Goal: Task Accomplishment & Management: Complete application form

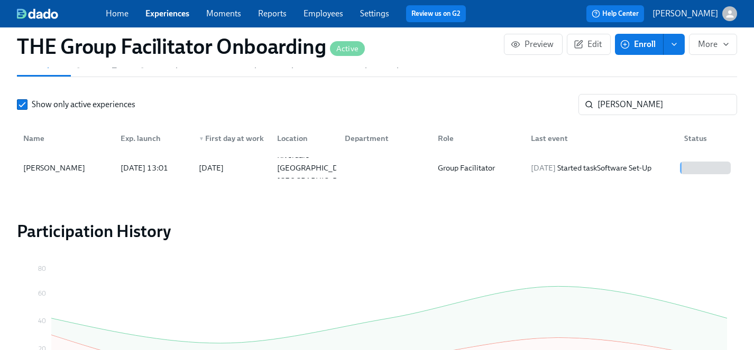
scroll to position [375, 0]
click at [158, 14] on link "Experiences" at bounding box center [167, 13] width 44 height 10
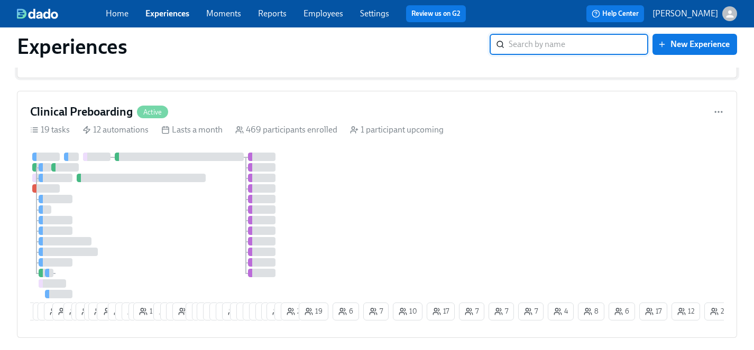
scroll to position [188, 0]
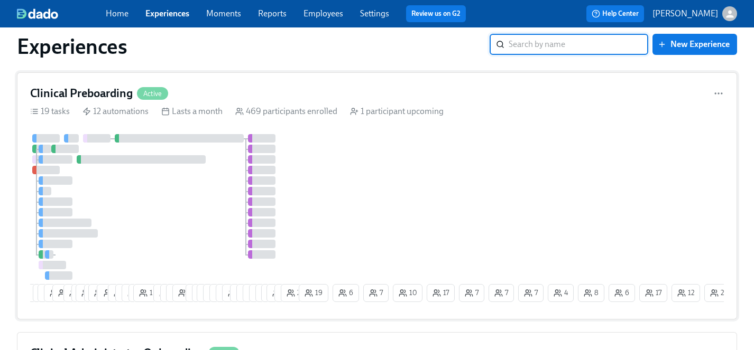
click at [344, 205] on div "10 6 9 10 19 2 11 2 16 2 18 1 12 6 6 3 14 8 1 6 8 4 2 23 21 13 11 12 3 3 4 7 3 …" at bounding box center [376, 220] width 693 height 172
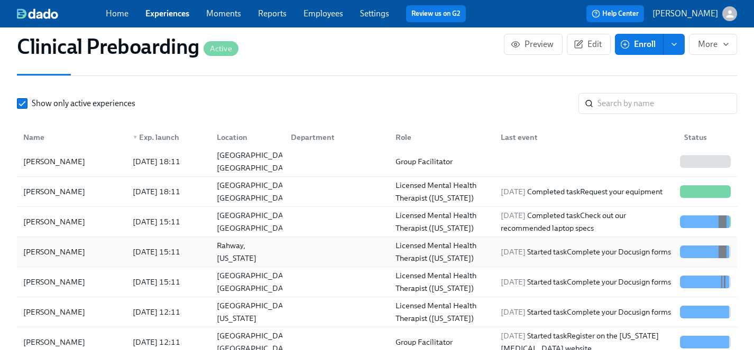
scroll to position [64, 0]
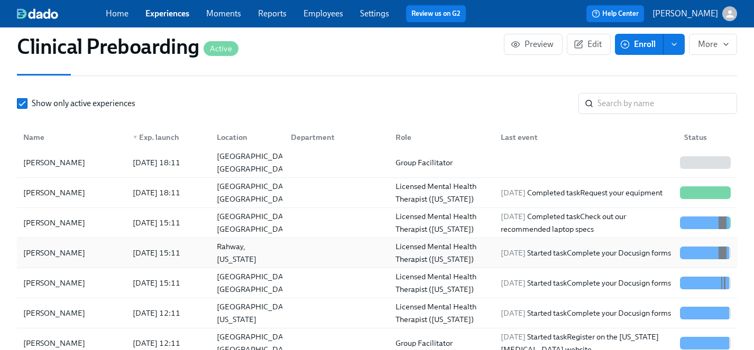
click at [70, 315] on div "[PERSON_NAME]" at bounding box center [71, 313] width 105 height 13
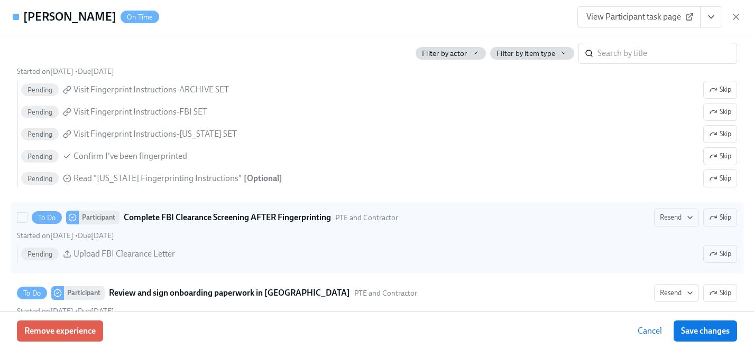
scroll to position [1653, 0]
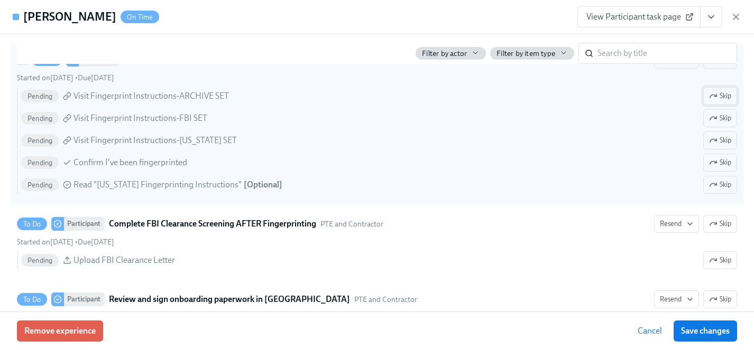
click at [727, 94] on span "Skip" at bounding box center [720, 96] width 22 height 11
click at [721, 141] on span "Skip" at bounding box center [720, 140] width 22 height 11
click at [720, 184] on span "Skip" at bounding box center [720, 185] width 22 height 11
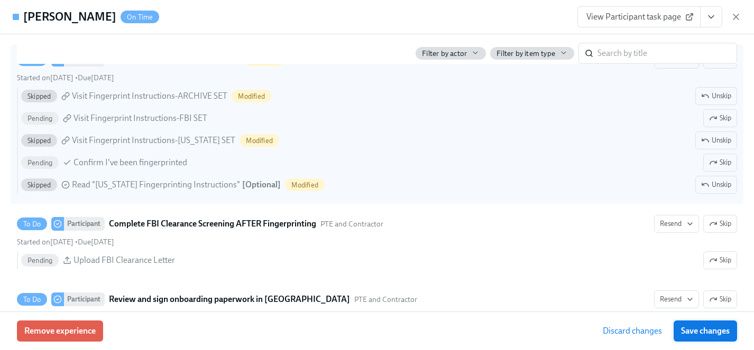
click at [712, 331] on span "Save changes" at bounding box center [705, 331] width 49 height 11
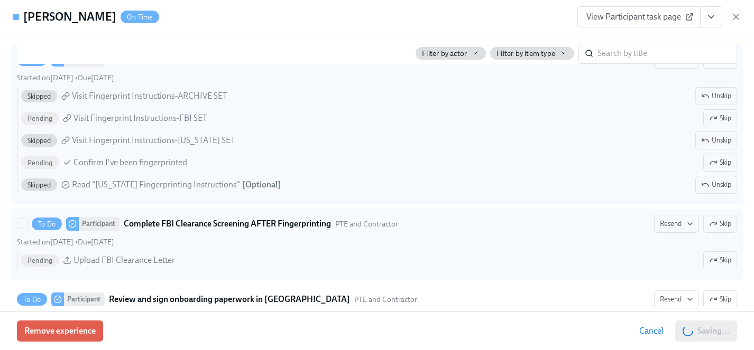
scroll to position [0, 12799]
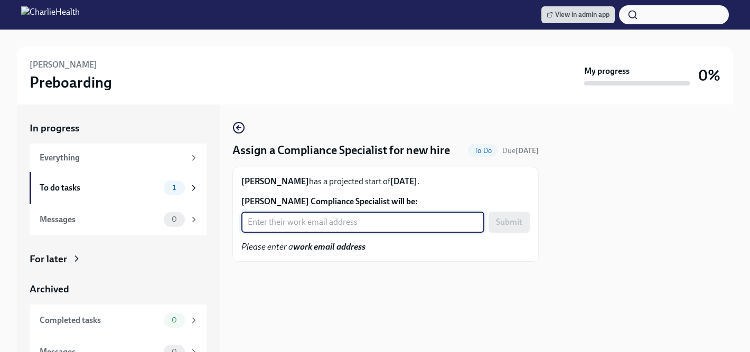
click at [323, 225] on input "[PERSON_NAME] Compliance Specialist will be:" at bounding box center [363, 222] width 243 height 21
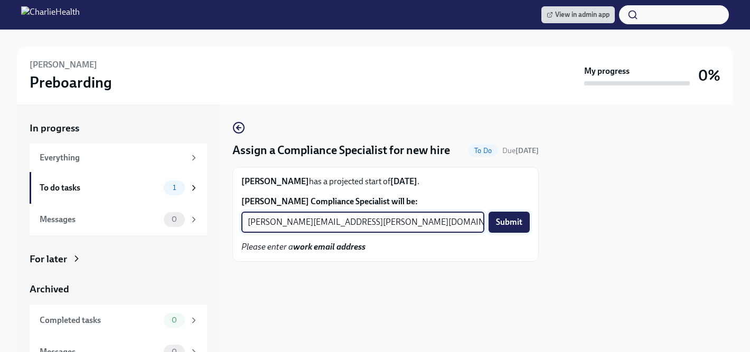
type input "[PERSON_NAME][EMAIL_ADDRESS][PERSON_NAME][DOMAIN_NAME]"
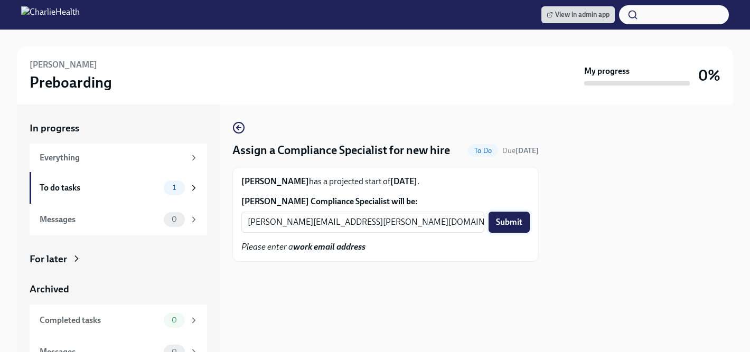
click at [510, 225] on span "Submit" at bounding box center [509, 222] width 26 height 11
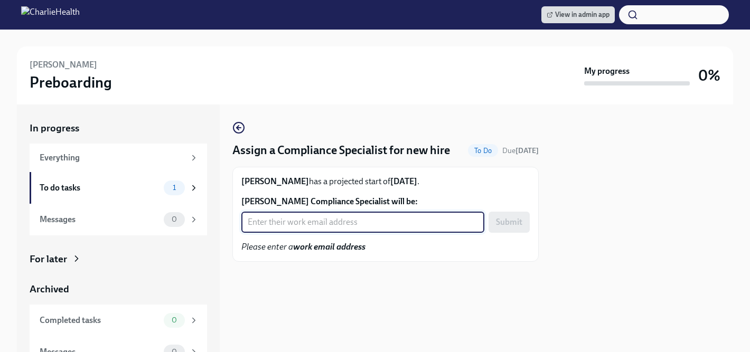
click at [321, 221] on input "Eden Parnes-Akins's Compliance Specialist will be:" at bounding box center [363, 222] width 243 height 21
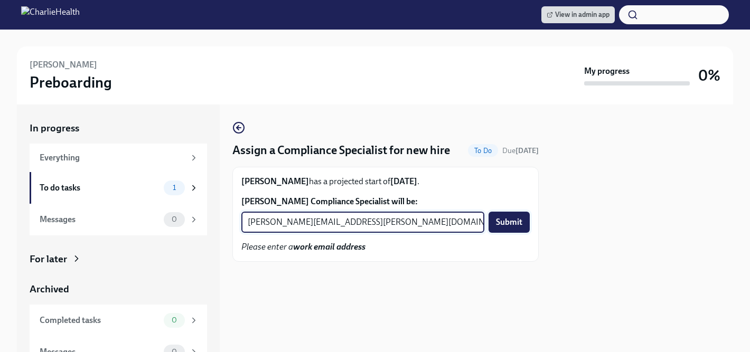
type input "[PERSON_NAME][EMAIL_ADDRESS][PERSON_NAME][DOMAIN_NAME]"
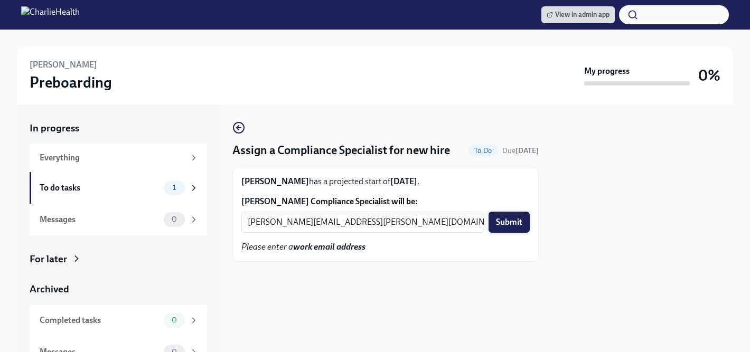
click at [516, 220] on span "Submit" at bounding box center [509, 222] width 26 height 11
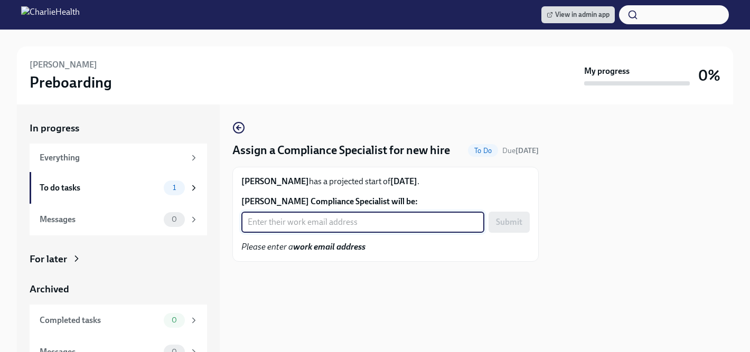
click at [293, 223] on input "[PERSON_NAME] Compliance Specialist will be:" at bounding box center [363, 222] width 243 height 21
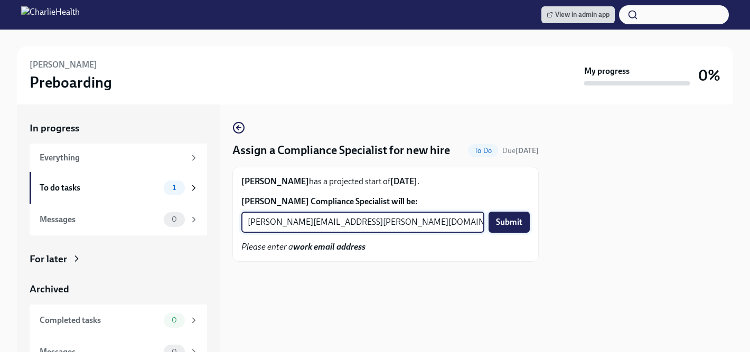
type input "[PERSON_NAME][EMAIL_ADDRESS][PERSON_NAME][DOMAIN_NAME]"
click at [518, 222] on span "Submit" at bounding box center [509, 222] width 26 height 11
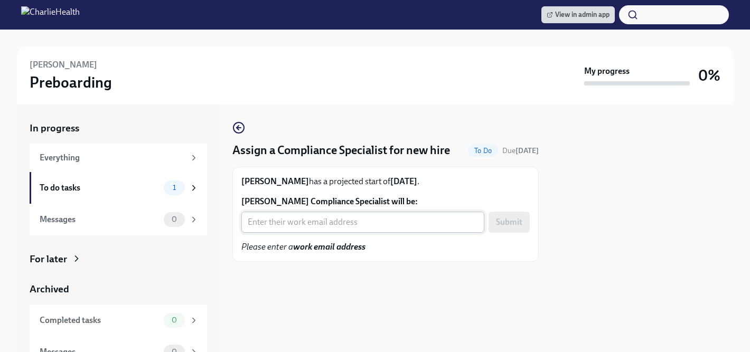
click at [285, 222] on input "[PERSON_NAME] Compliance Specialist will be:" at bounding box center [363, 222] width 243 height 21
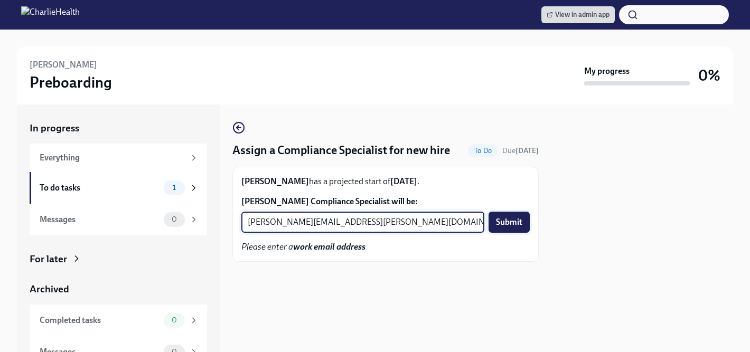
type input "briana.holloway@charliehealth.com"
click at [508, 220] on span "Submit" at bounding box center [509, 222] width 26 height 11
